Goal: Information Seeking & Learning: Check status

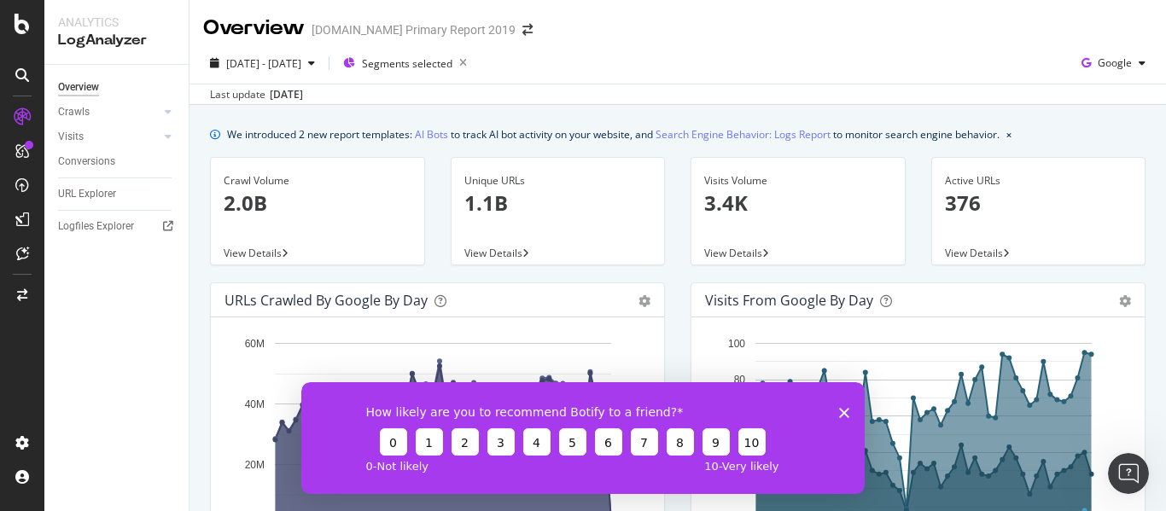
click at [846, 411] on icon "Close survey" at bounding box center [844, 412] width 10 height 10
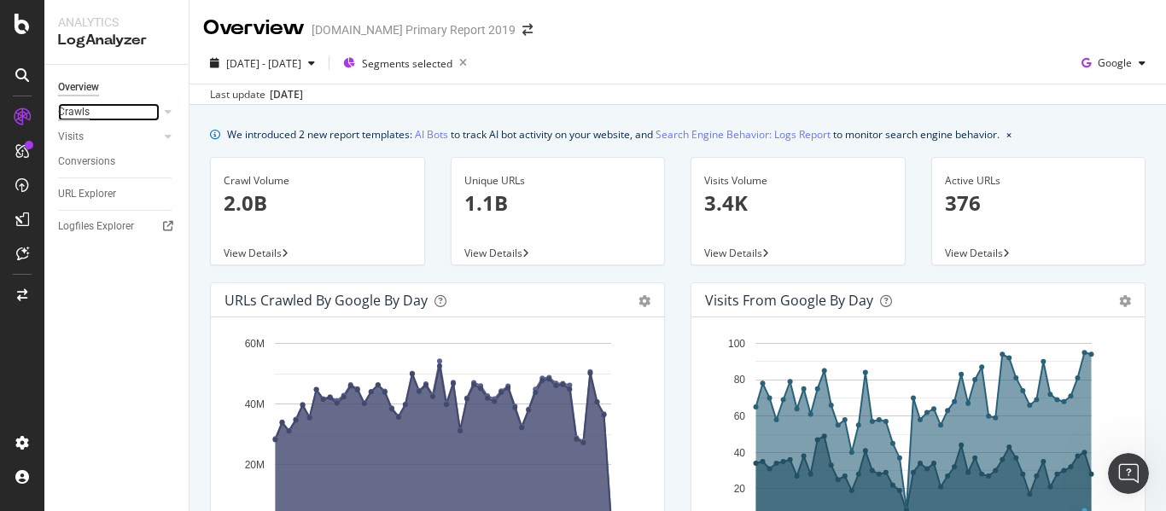
click at [84, 109] on div "Crawls" at bounding box center [74, 112] width 32 height 18
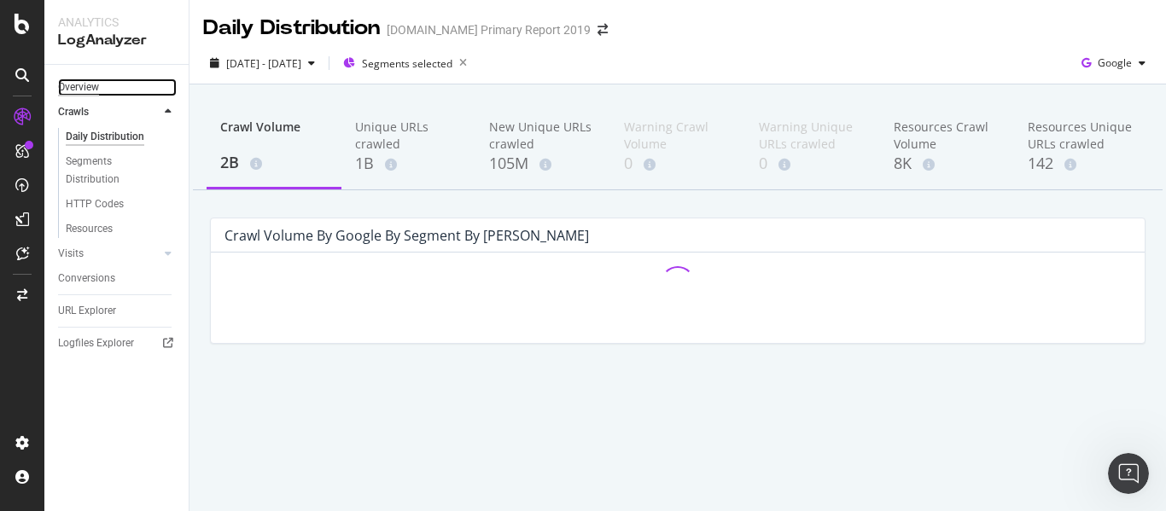
click at [83, 82] on div "Overview" at bounding box center [78, 88] width 41 height 18
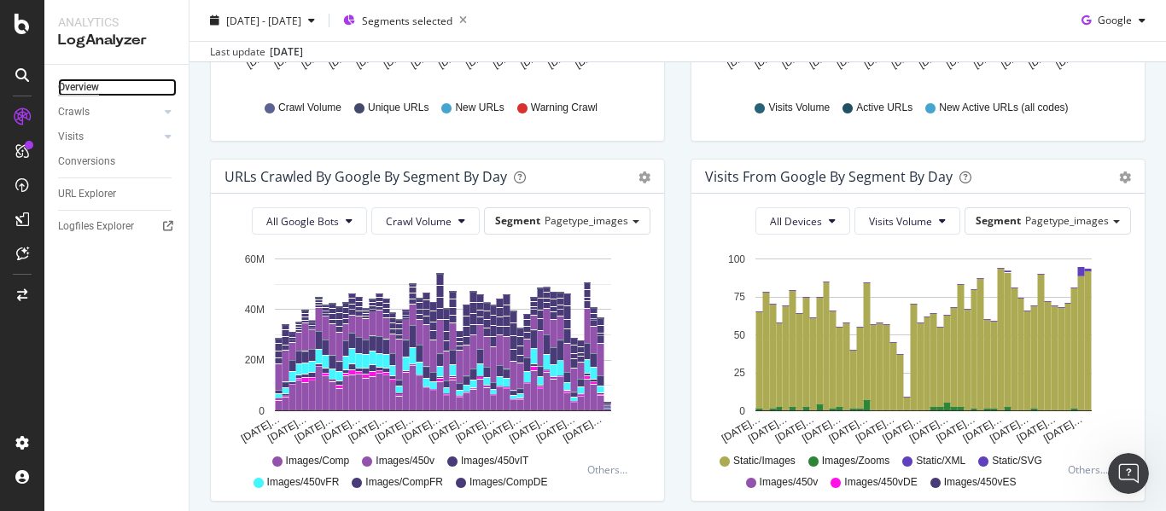
scroll to position [512, 0]
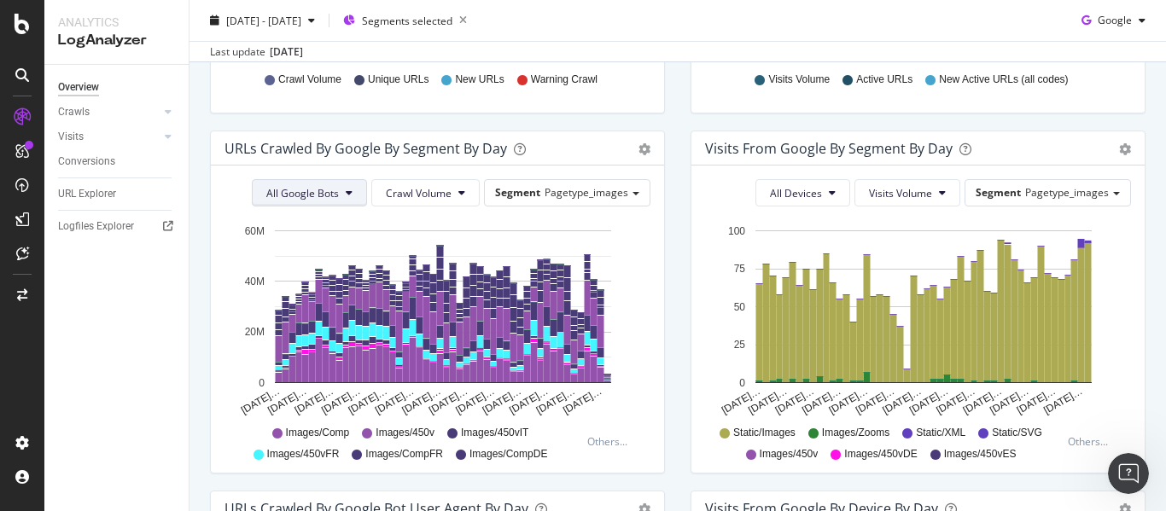
click at [302, 199] on span "All Google Bots" at bounding box center [302, 193] width 73 height 15
click at [831, 30] on div "[DATE] - [DATE] Segments selected Google" at bounding box center [677, 24] width 976 height 34
click at [329, 200] on span "All Google Bots" at bounding box center [302, 193] width 73 height 15
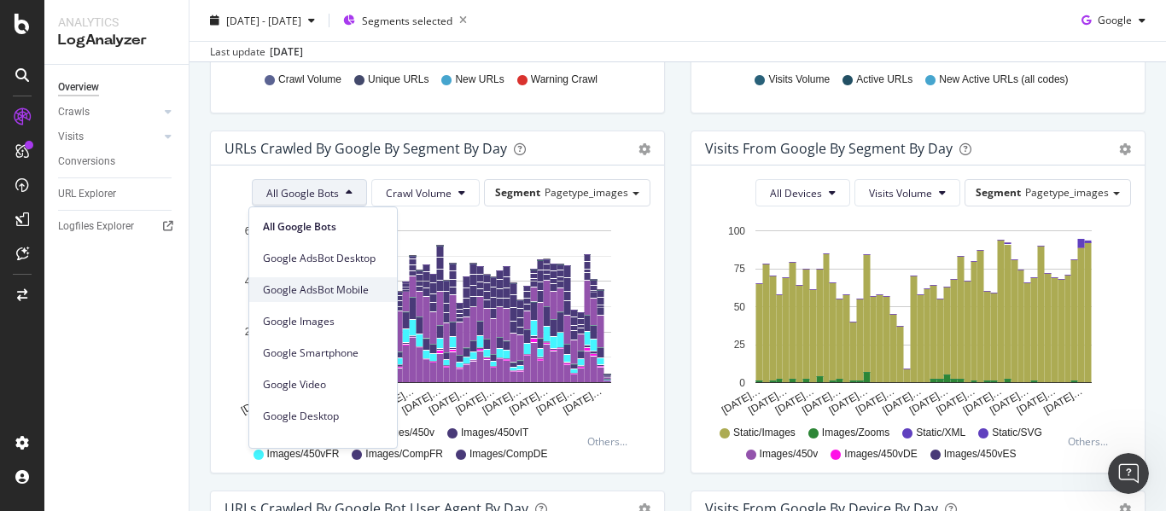
click at [339, 296] on span "Google AdsBot Mobile" at bounding box center [323, 289] width 120 height 15
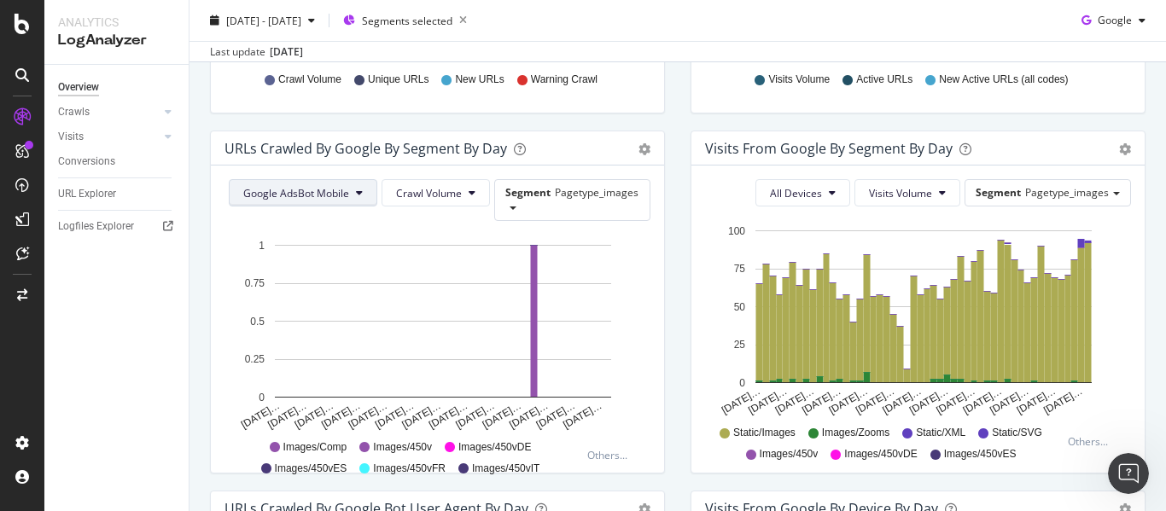
click at [316, 192] on span "Google AdsBot Mobile" at bounding box center [296, 193] width 106 height 15
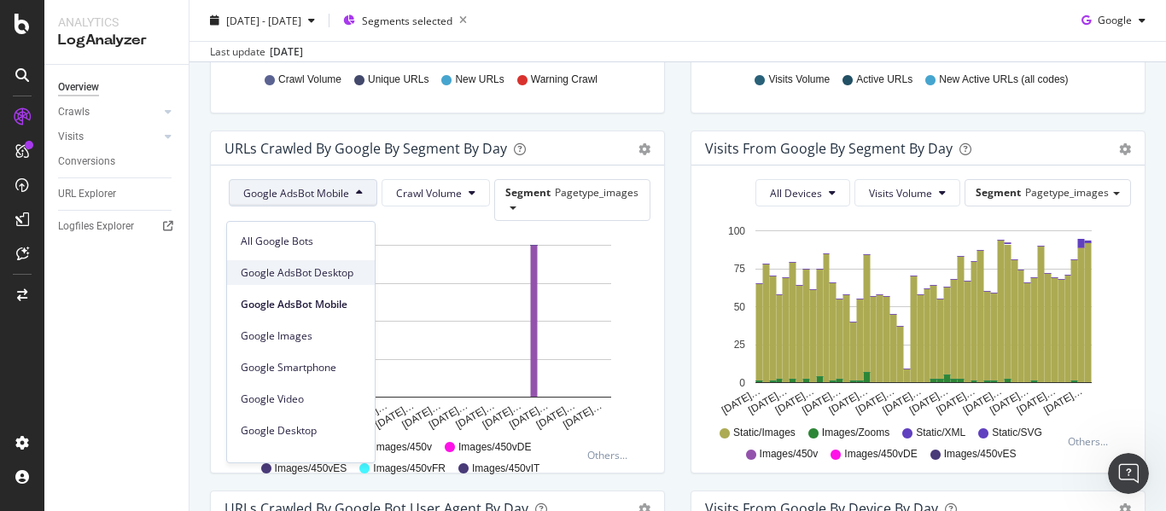
click at [325, 275] on span "Google AdsBot Desktop" at bounding box center [301, 272] width 120 height 15
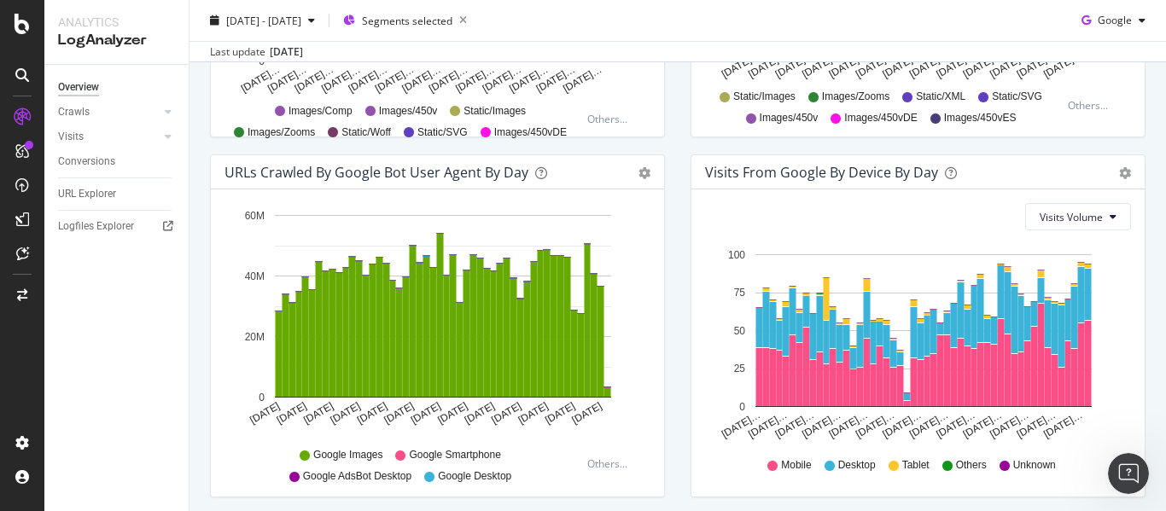
scroll to position [826, 0]
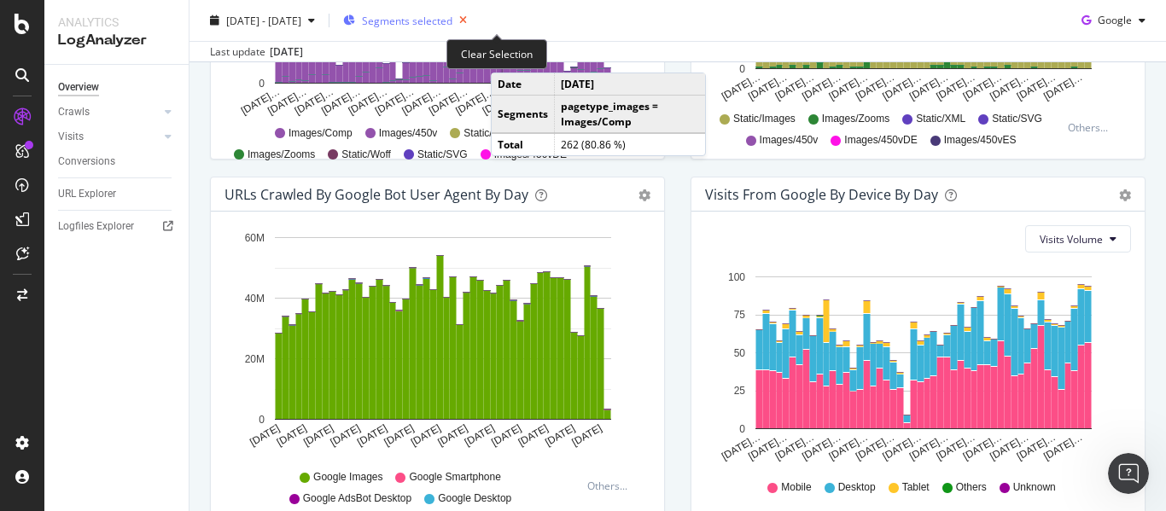
click at [474, 18] on icon "button" at bounding box center [462, 21] width 21 height 24
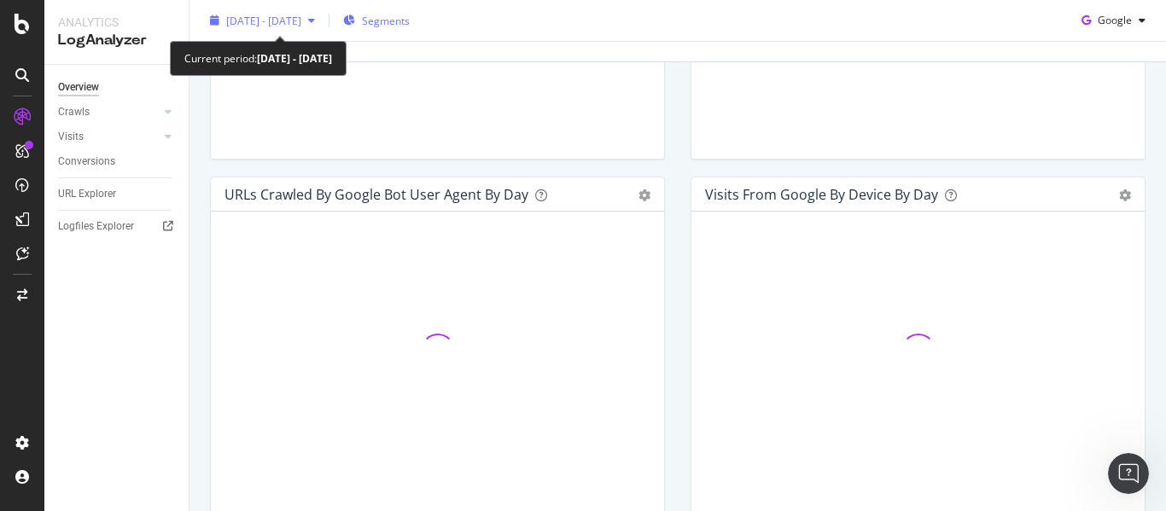
click at [291, 28] on div "[DATE] - [DATE]" at bounding box center [262, 21] width 119 height 26
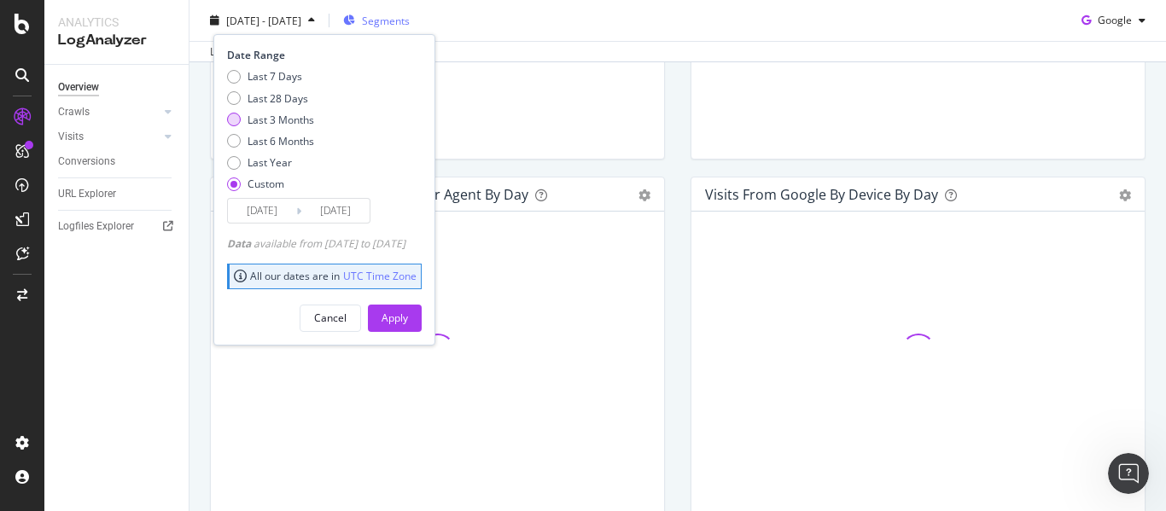
click at [277, 118] on div "Last 3 Months" at bounding box center [281, 119] width 67 height 15
type input "[DATE]"
click at [408, 312] on div "Apply" at bounding box center [395, 318] width 26 height 15
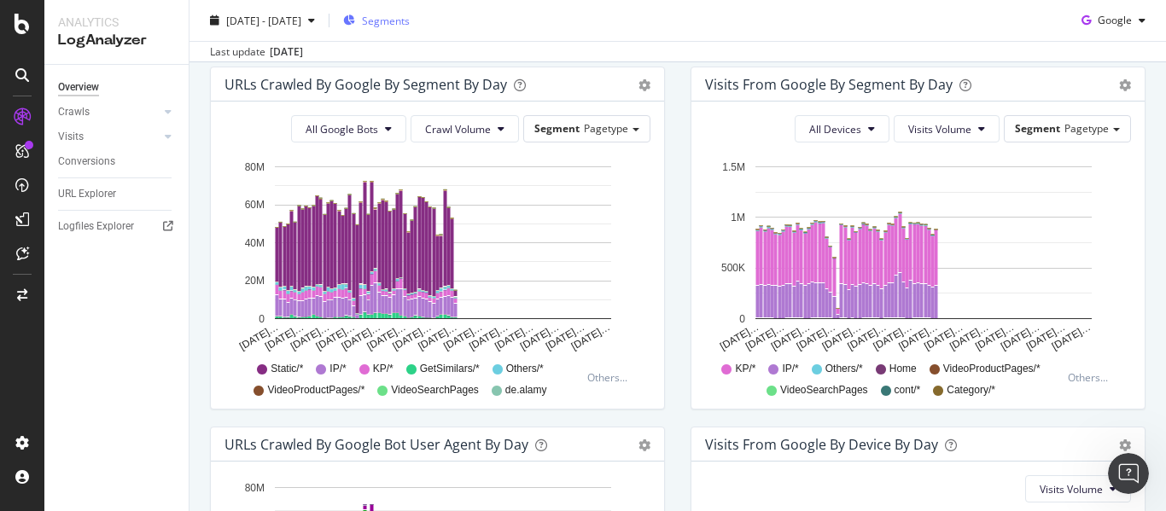
scroll to position [570, 0]
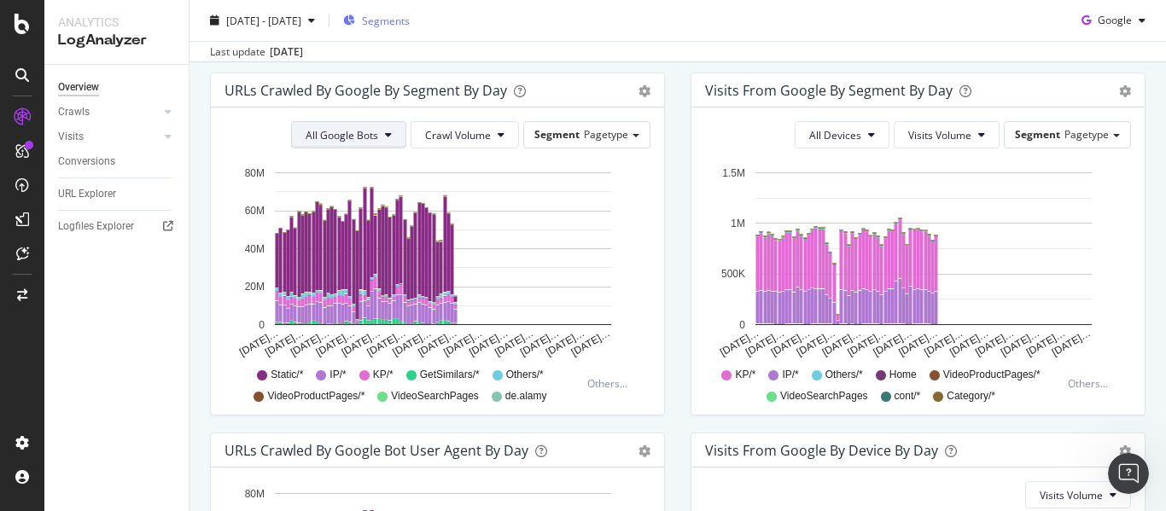
click at [354, 133] on span "All Google Bots" at bounding box center [342, 135] width 73 height 15
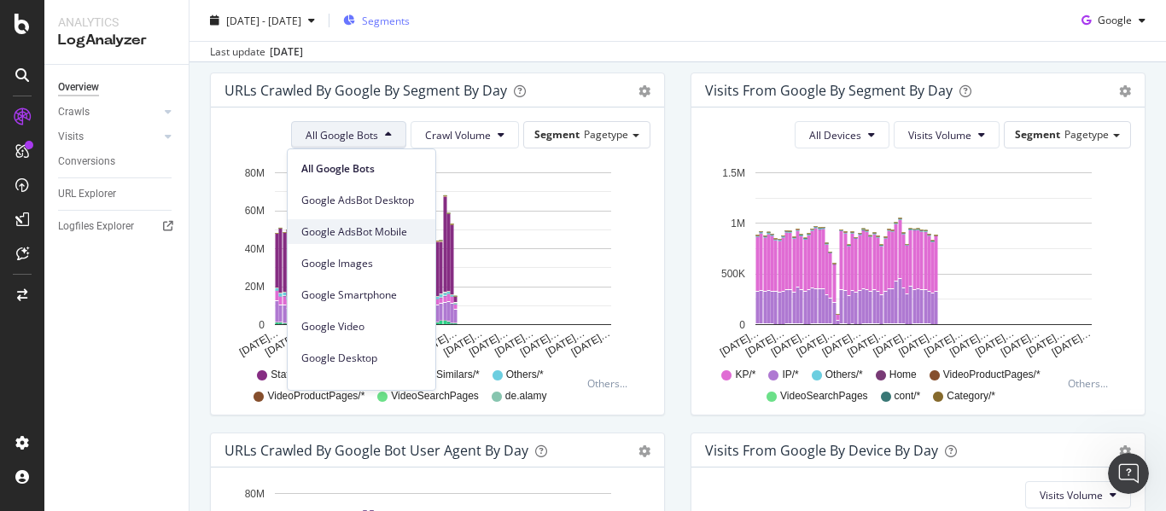
click at [376, 238] on span "Google AdsBot Mobile" at bounding box center [361, 231] width 120 height 15
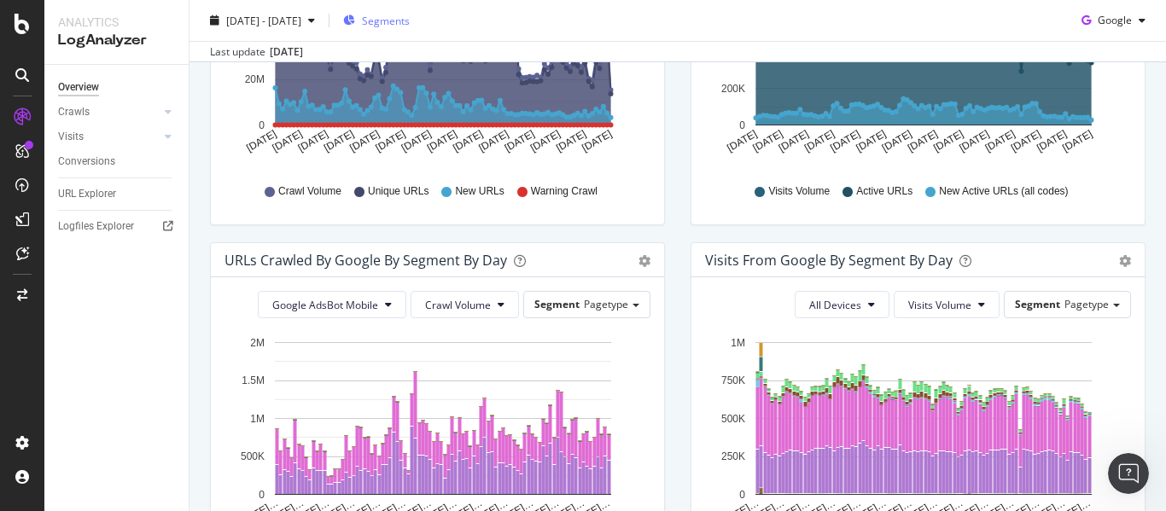
scroll to position [399, 0]
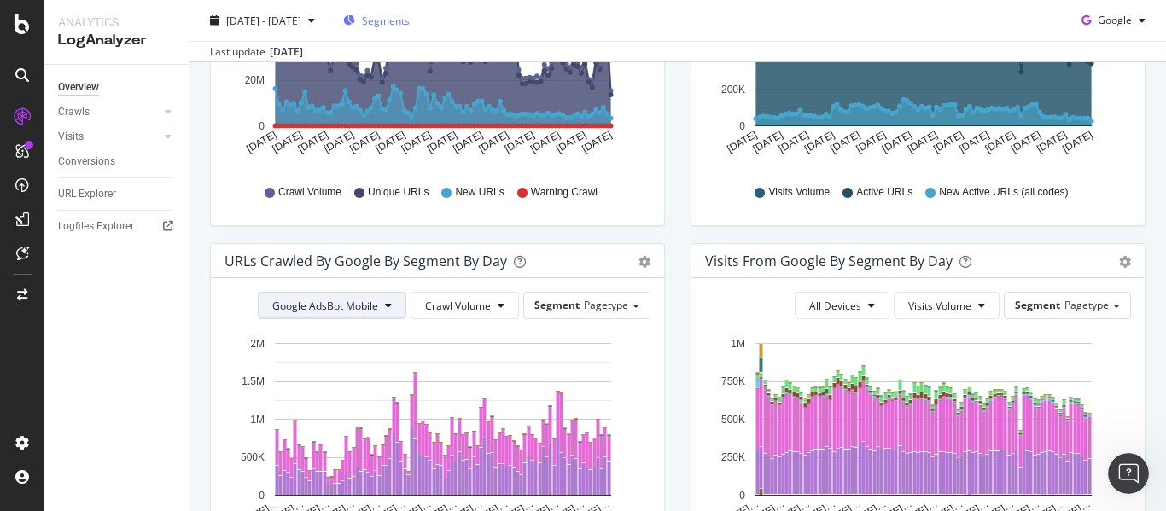
click at [370, 306] on span "Google AdsBot Mobile" at bounding box center [325, 306] width 106 height 15
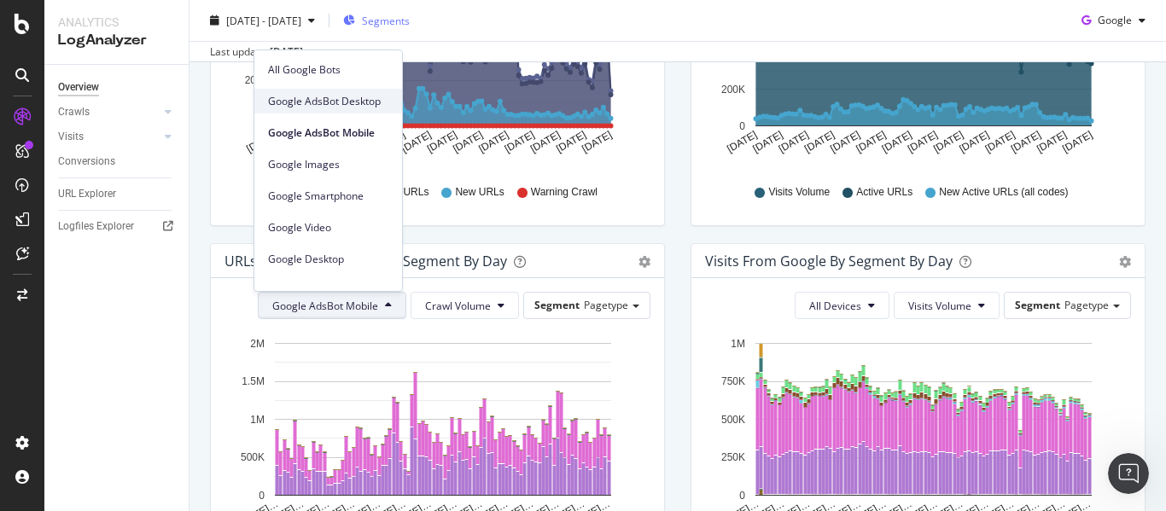
click at [356, 105] on span "Google AdsBot Desktop" at bounding box center [328, 101] width 120 height 15
